Goal: Information Seeking & Learning: Learn about a topic

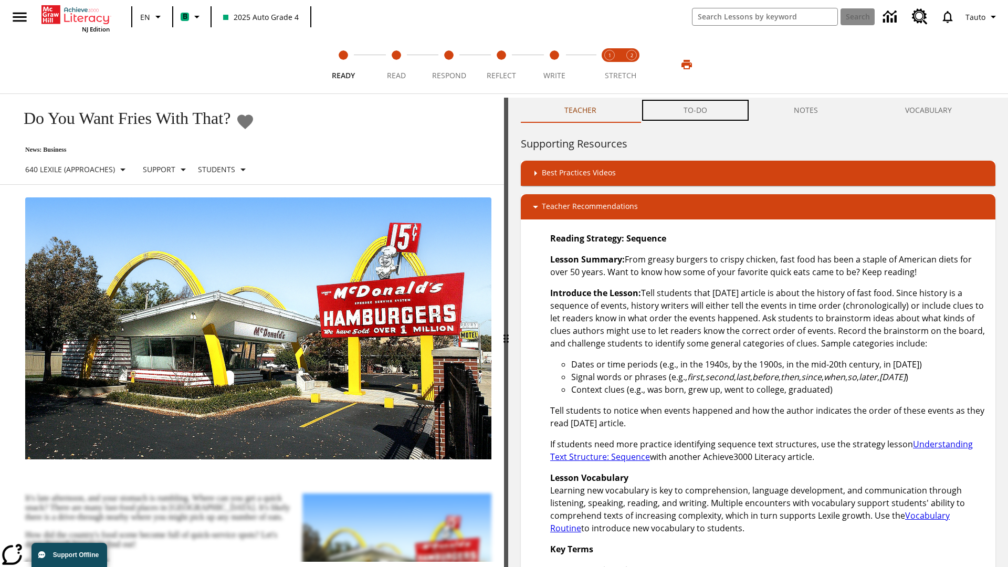
click at [696, 110] on button "TO-DO" at bounding box center [695, 110] width 111 height 25
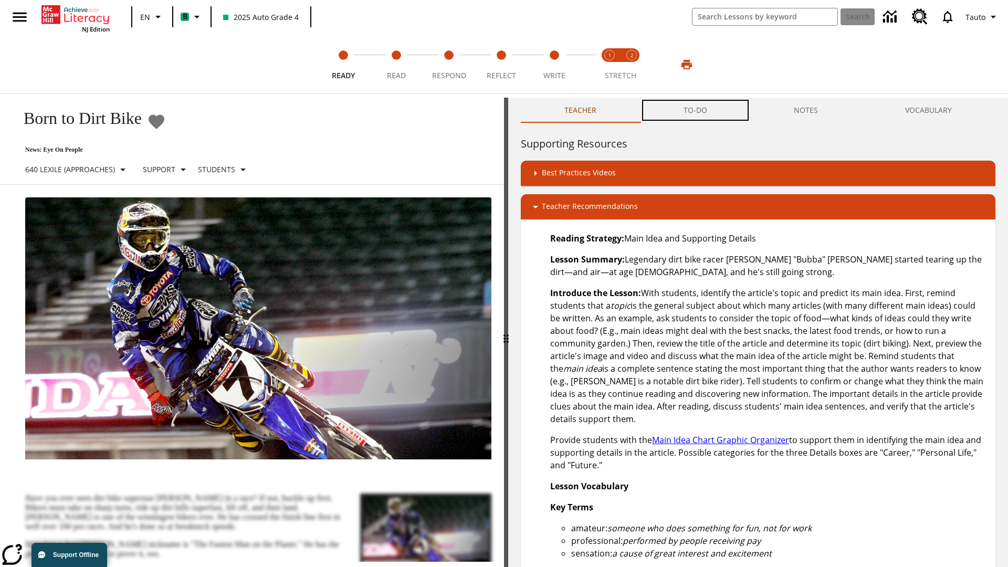
click at [696, 110] on button "TO-DO" at bounding box center [695, 110] width 111 height 25
